Goal: Check status: Check status

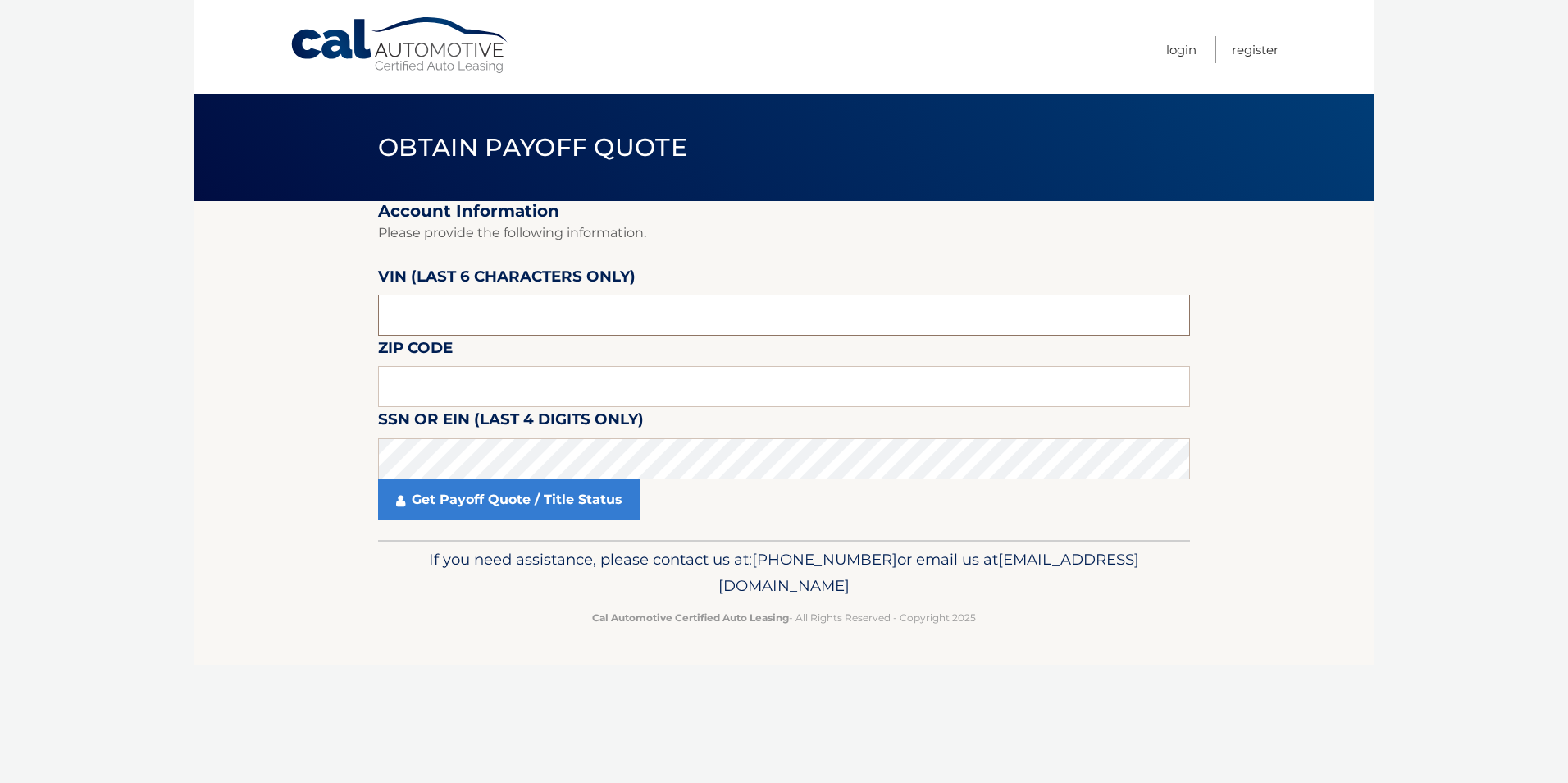
click at [532, 316] on input "text" at bounding box center [784, 314] width 811 height 41
type input "190435"
click at [495, 399] on input "text" at bounding box center [784, 386] width 811 height 41
type input "14127"
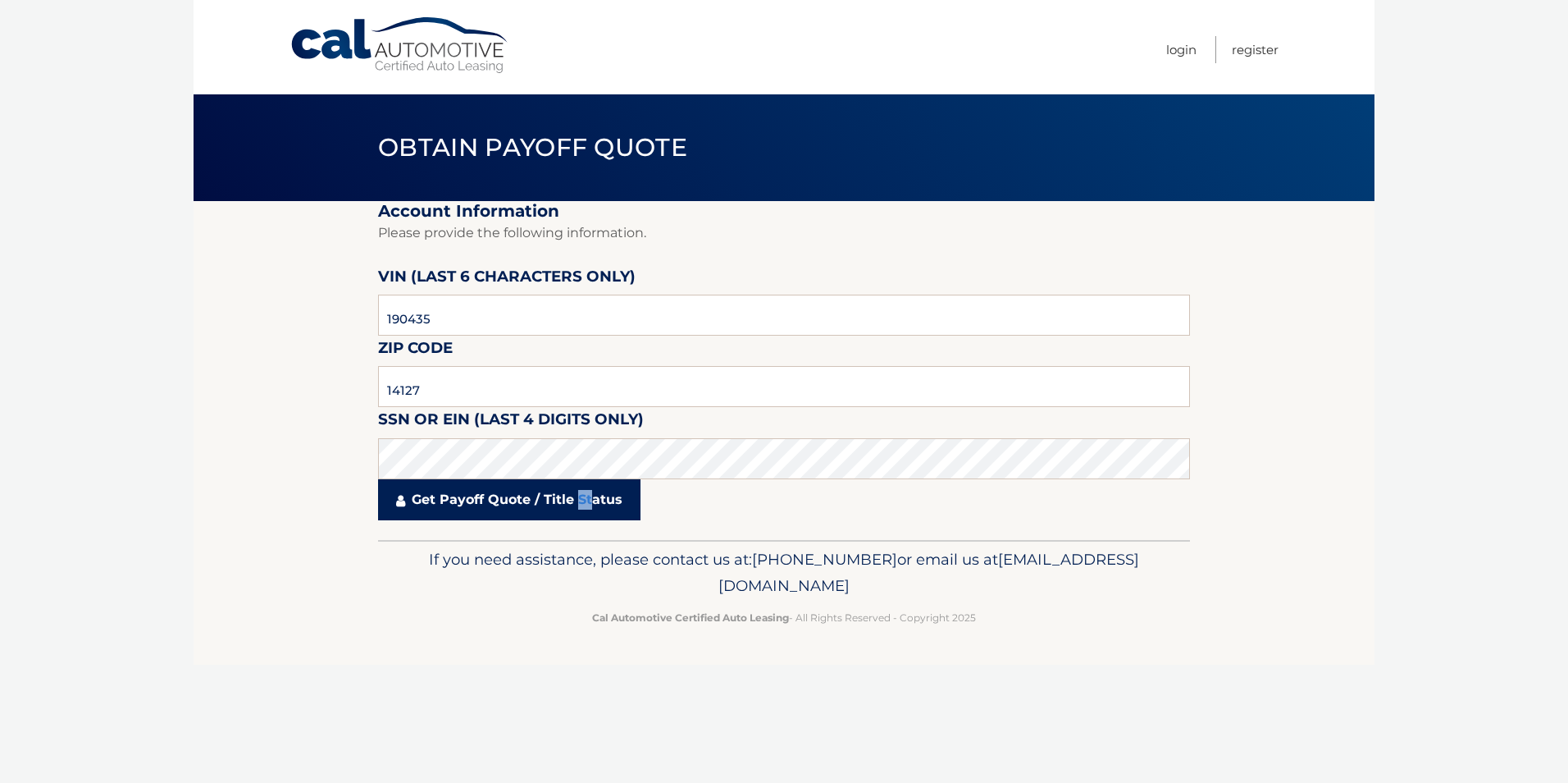
drag, startPoint x: 580, startPoint y: 502, endPoint x: 590, endPoint y: 507, distance: 11.2
click at [590, 507] on link "Get Payoff Quote / Title Status" at bounding box center [509, 499] width 262 height 41
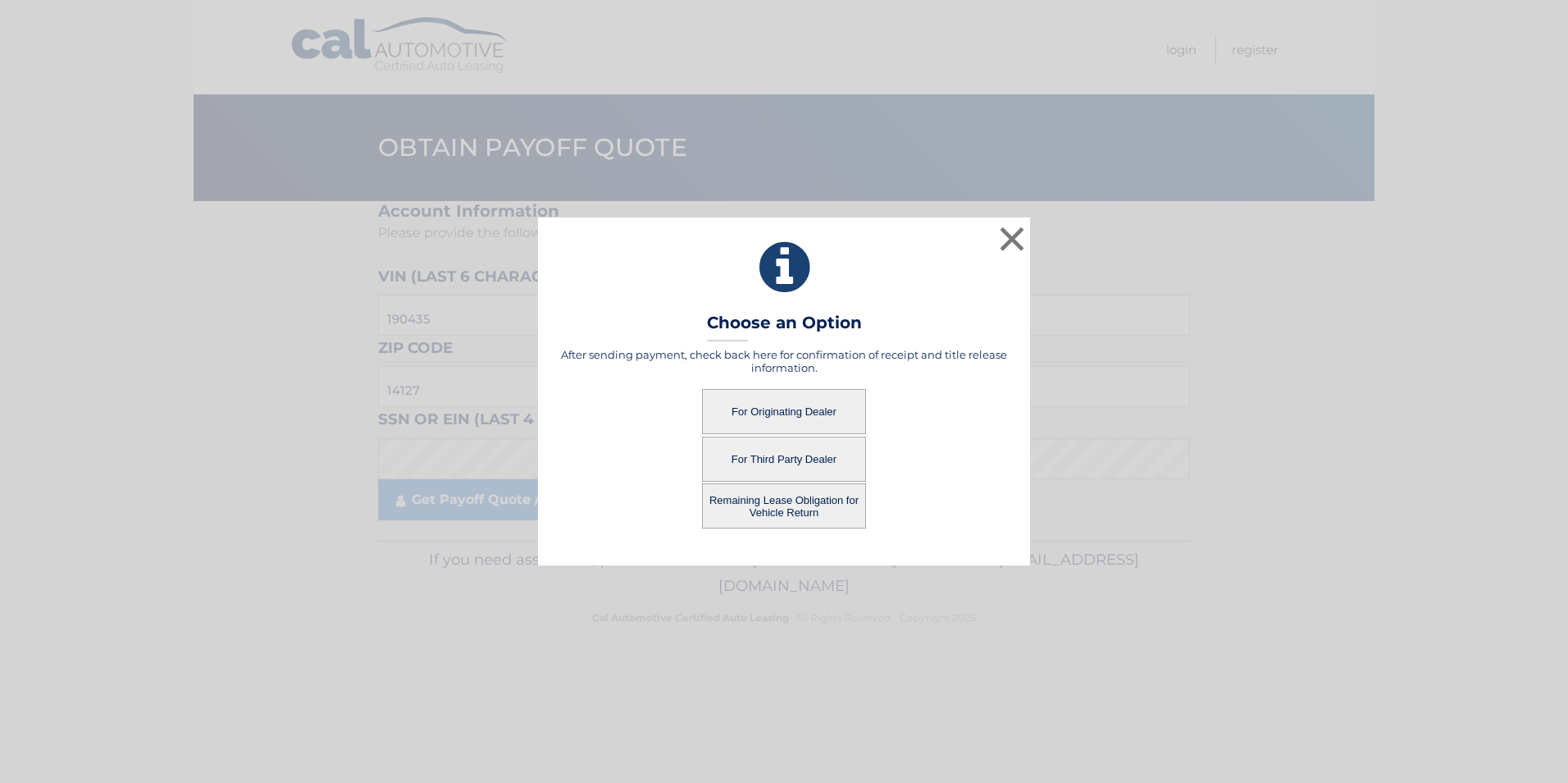
click at [822, 500] on button "Remaining Lease Obligation for Vehicle Return" at bounding box center [784, 506] width 164 height 45
click at [796, 507] on button "Remaining Lease Obligation for Vehicle Return" at bounding box center [784, 506] width 164 height 45
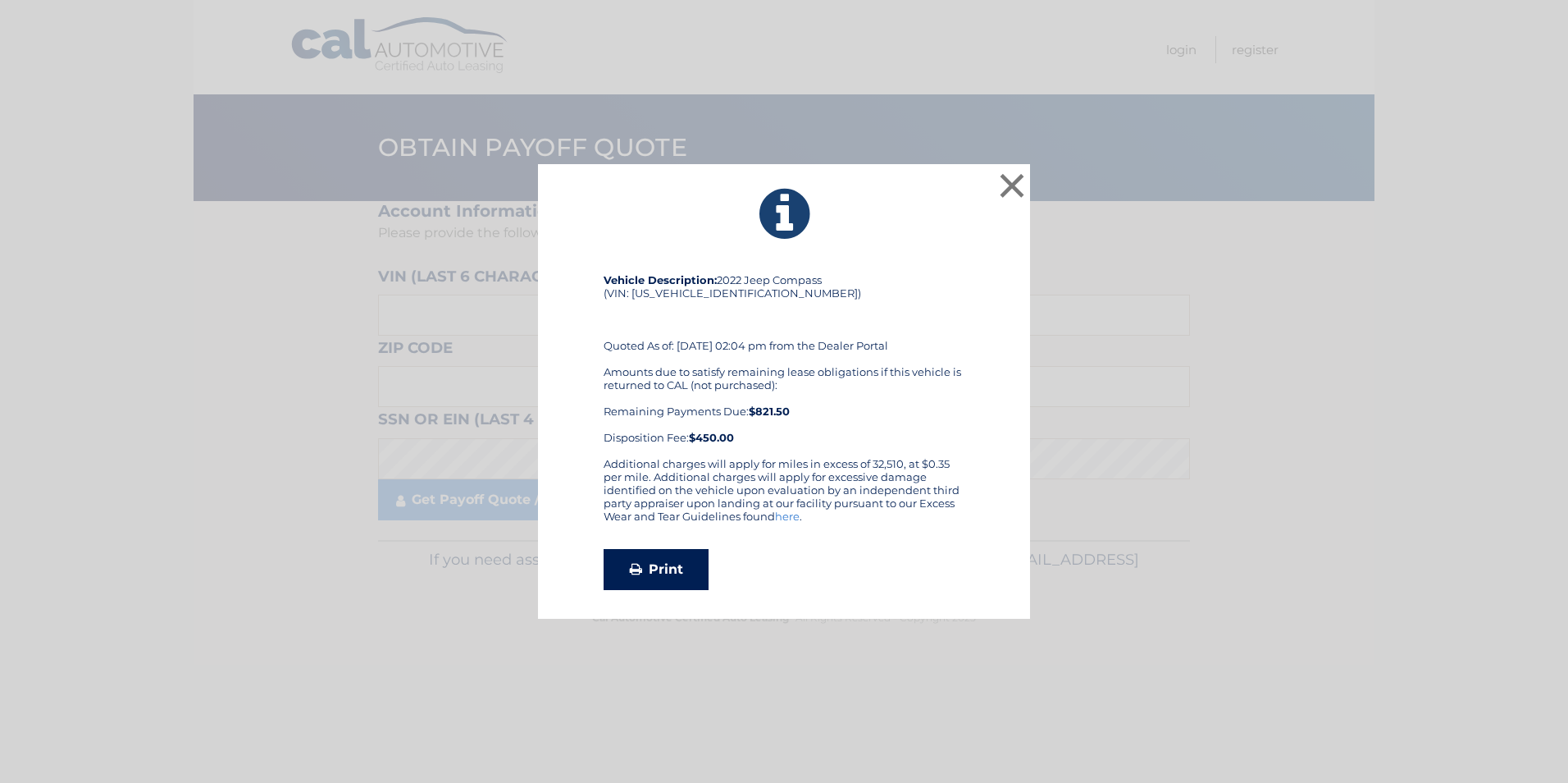
click at [683, 567] on link "Print" at bounding box center [656, 570] width 105 height 41
